Goal: Information Seeking & Learning: Understand process/instructions

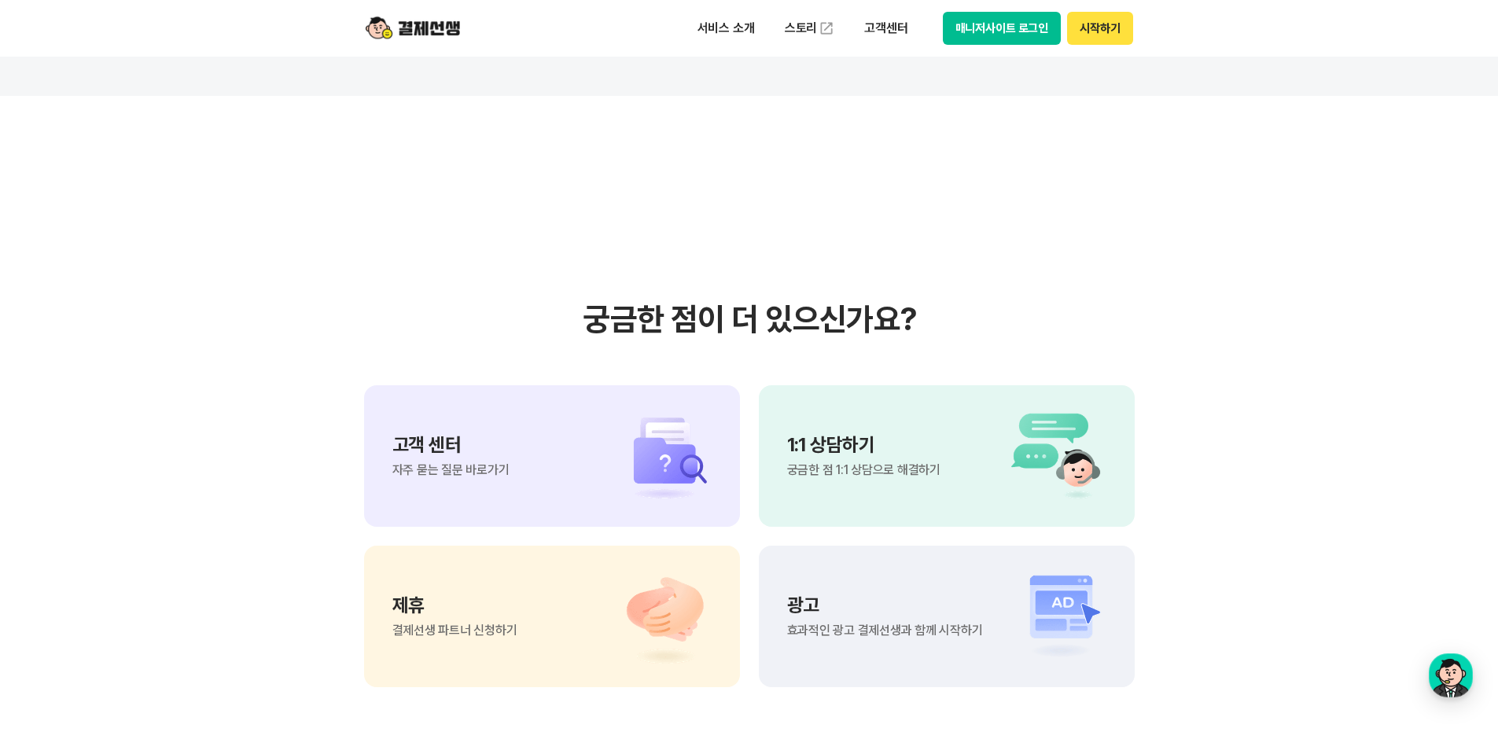
scroll to position [13260, 0]
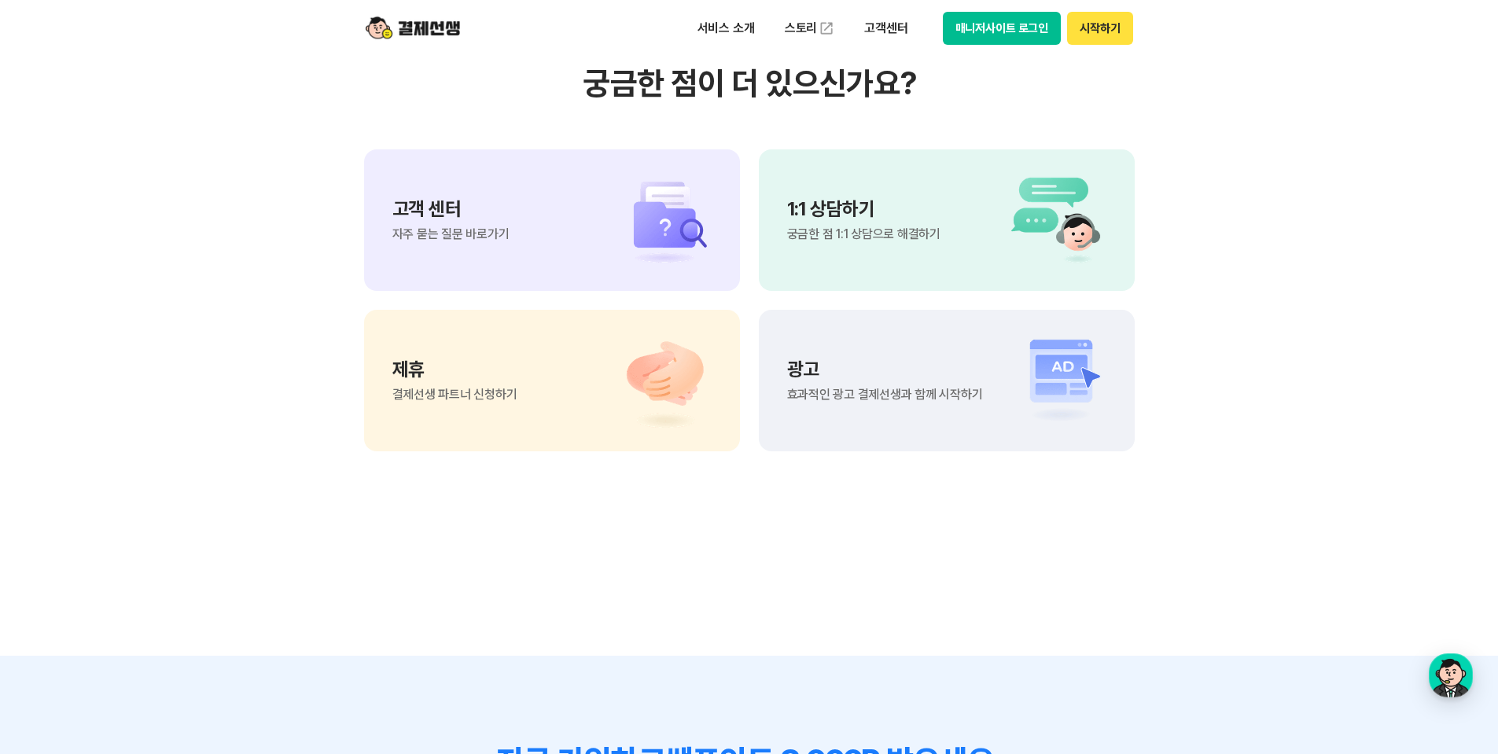
click at [438, 218] on p "고객 센터" at bounding box center [450, 209] width 117 height 19
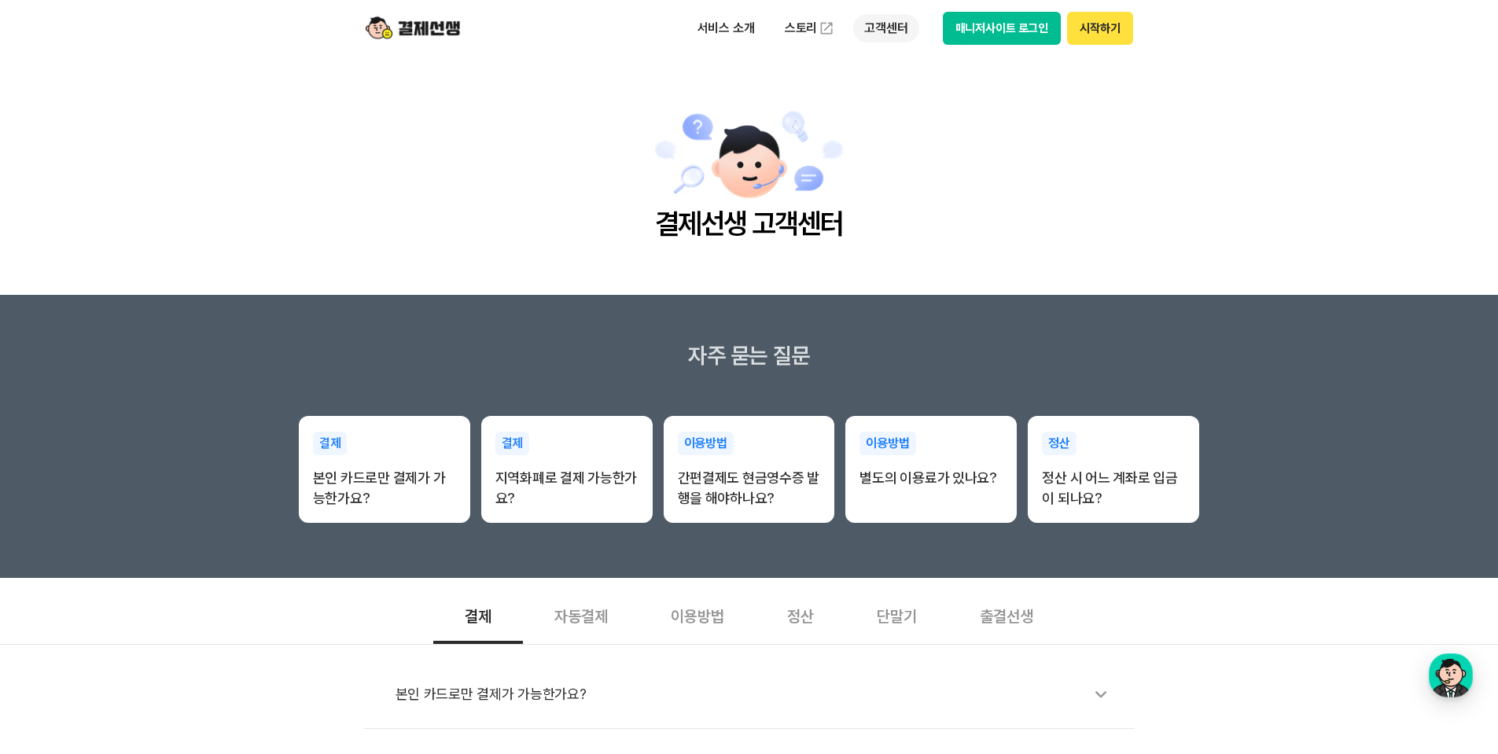
click at [879, 30] on p "고객센터" at bounding box center [885, 28] width 65 height 28
click at [895, 130] on link "이용 가이드" at bounding box center [919, 125] width 132 height 35
click at [1022, 34] on button "매니저사이트 로그인" at bounding box center [1002, 28] width 119 height 33
